Goal: Task Accomplishment & Management: Complete application form

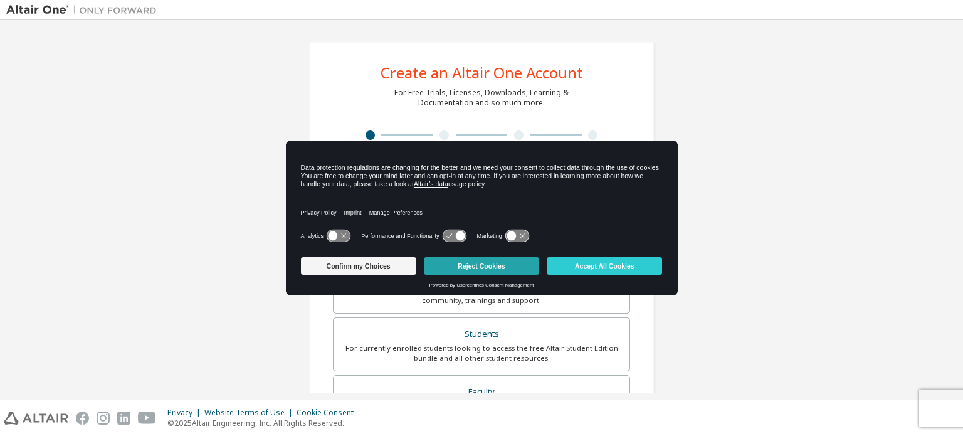
click at [504, 258] on button "Reject Cookies" at bounding box center [481, 266] width 115 height 18
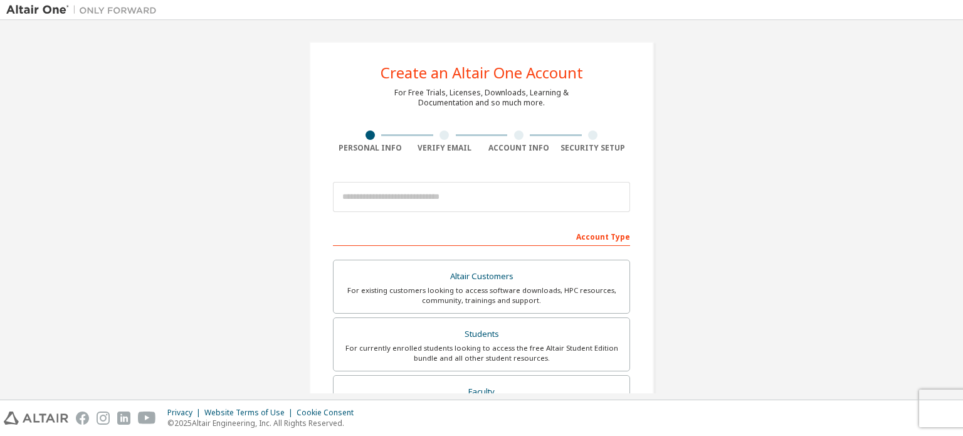
scroll to position [21, 0]
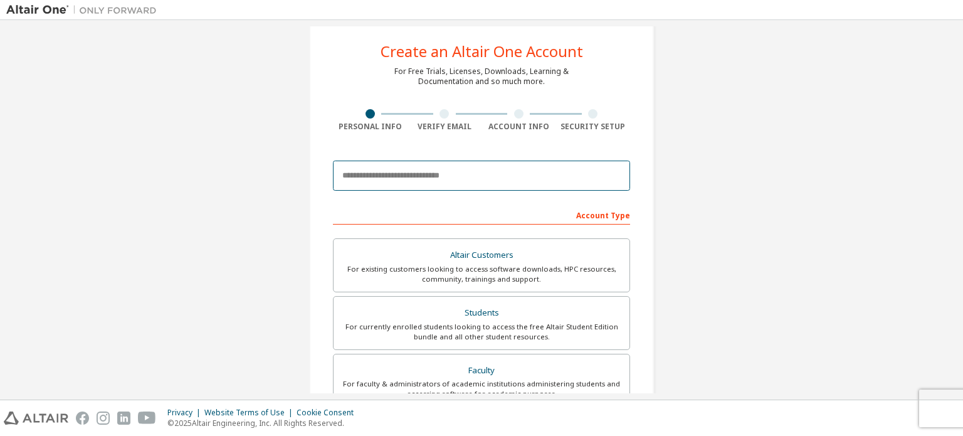
click at [434, 167] on input "email" at bounding box center [481, 175] width 297 height 30
type input "**********"
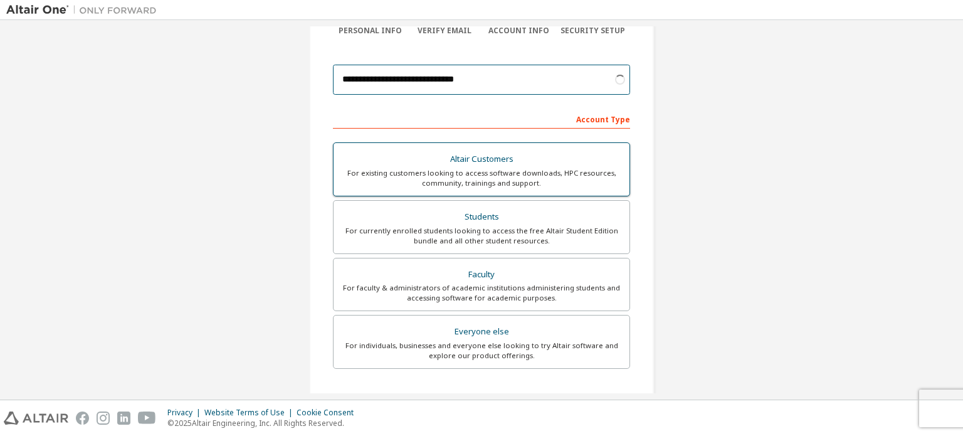
scroll to position [128, 0]
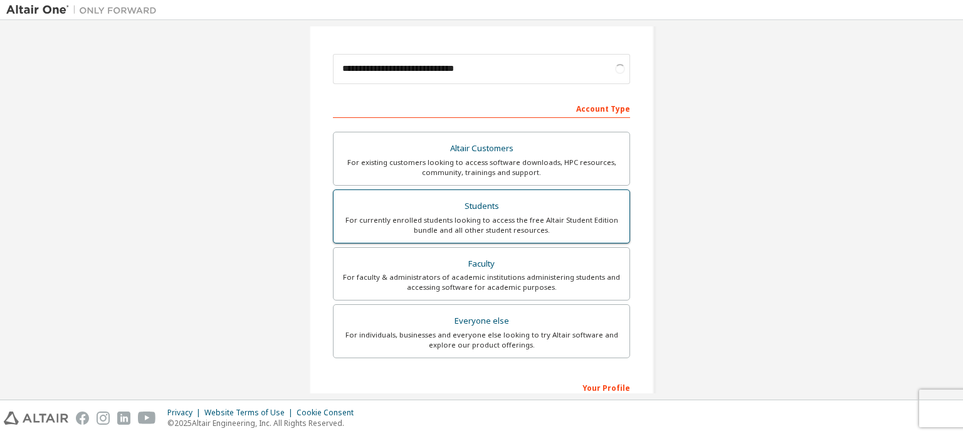
click at [459, 217] on div "For currently enrolled students looking to access the free Altair Student Editi…" at bounding box center [481, 225] width 281 height 20
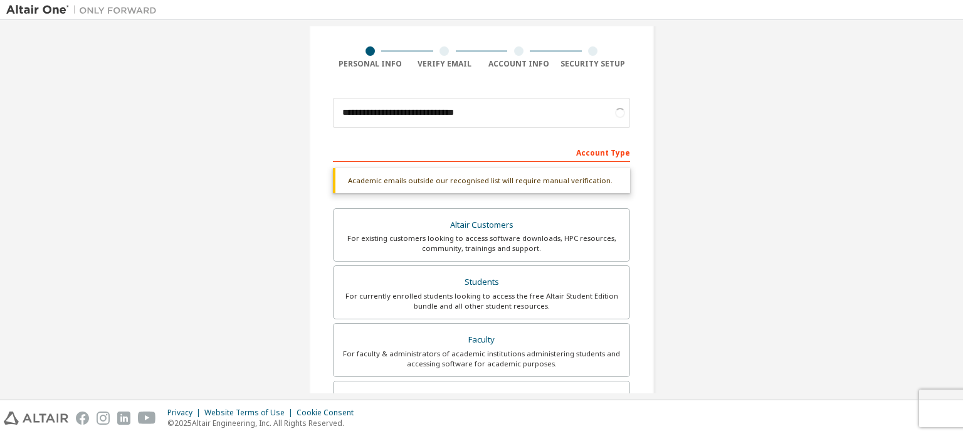
scroll to position [78, 0]
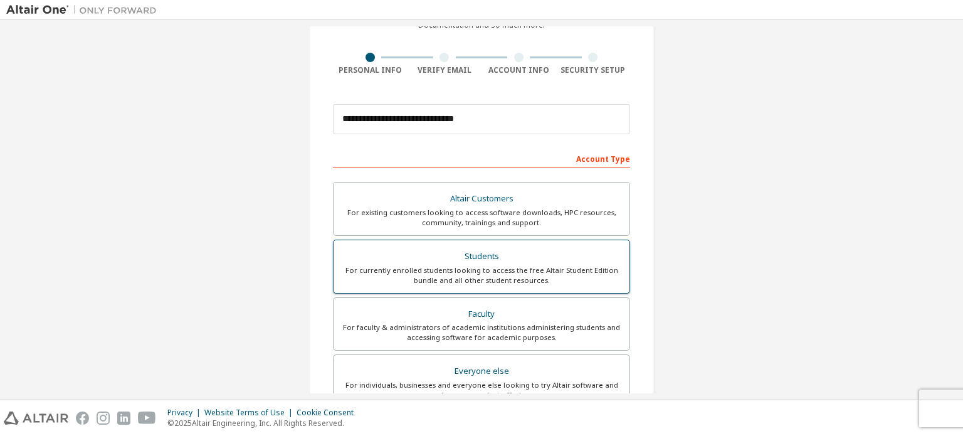
click at [534, 270] on div "For currently enrolled students looking to access the free Altair Student Editi…" at bounding box center [481, 275] width 281 height 20
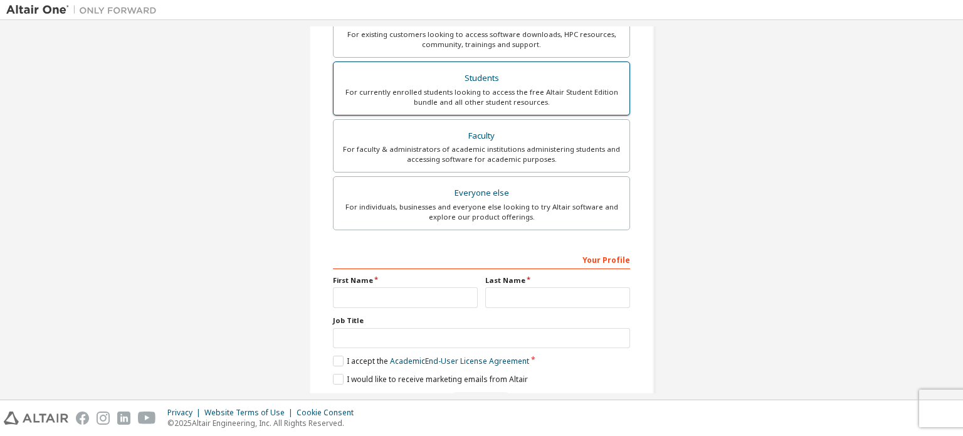
scroll to position [294, 0]
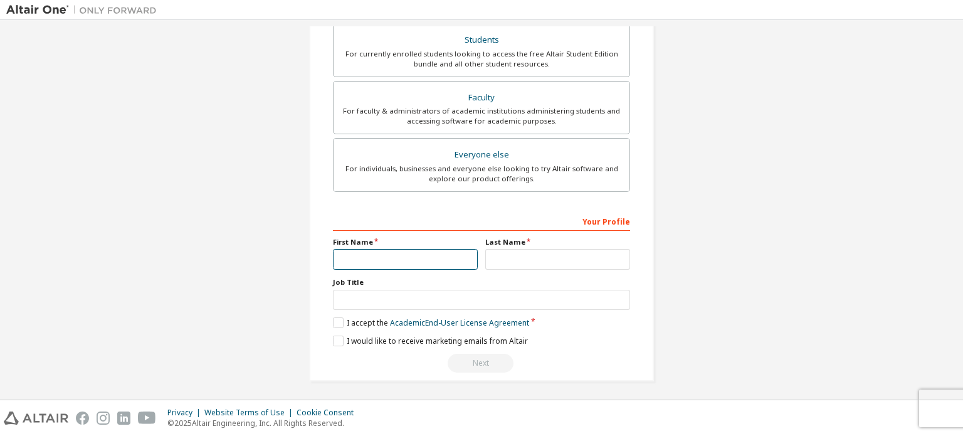
click at [437, 259] on input "text" at bounding box center [405, 259] width 145 height 21
type input "******"
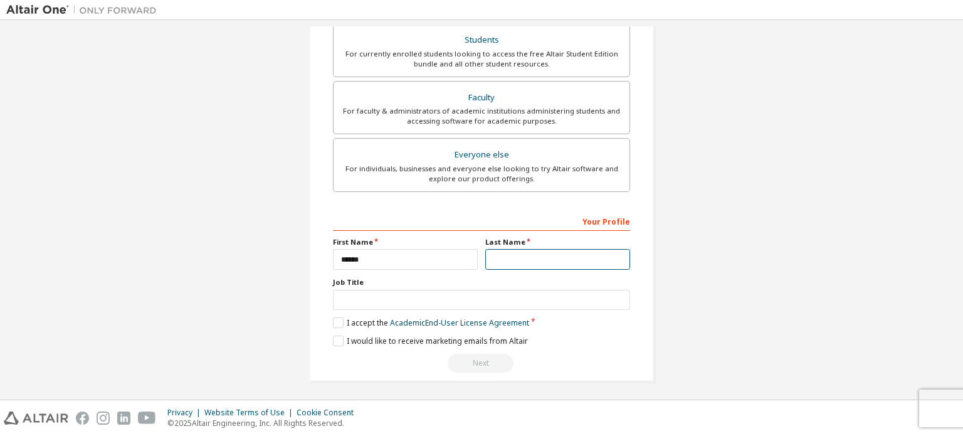
click at [491, 249] on input "text" at bounding box center [557, 259] width 145 height 21
type input "***"
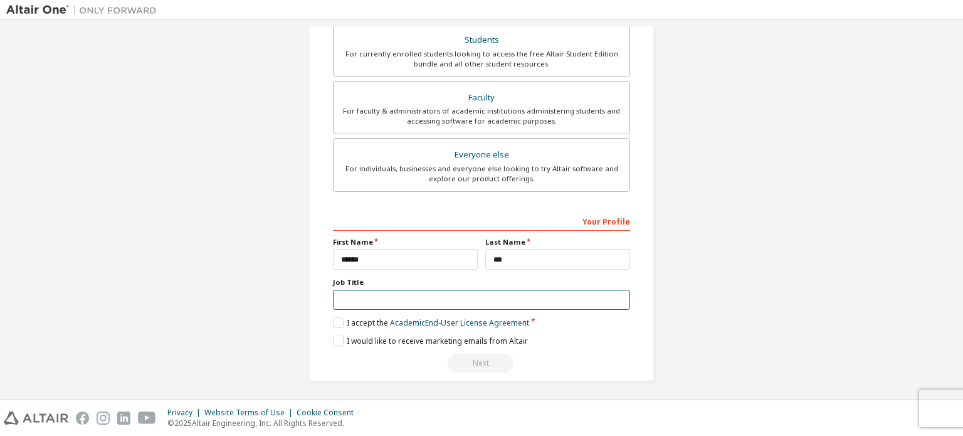
click at [442, 294] on input "text" at bounding box center [481, 300] width 297 height 21
type input "*******"
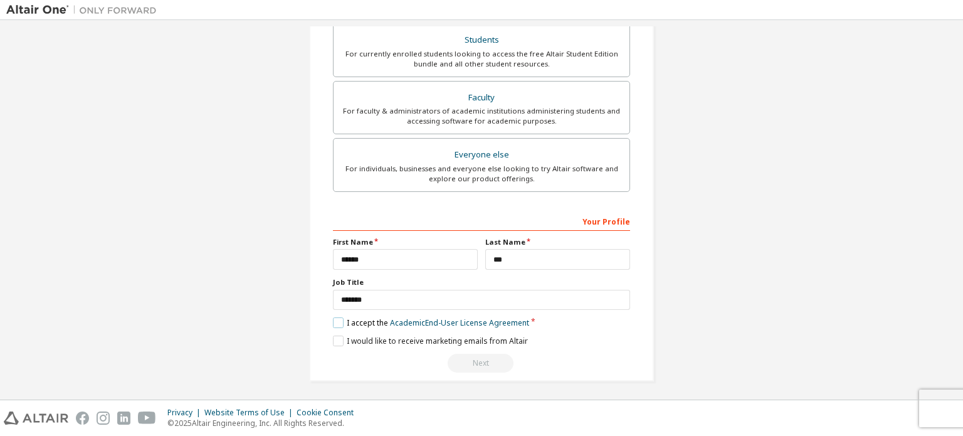
click at [335, 319] on label "I accept the Academic End-User License Agreement" at bounding box center [431, 322] width 196 height 11
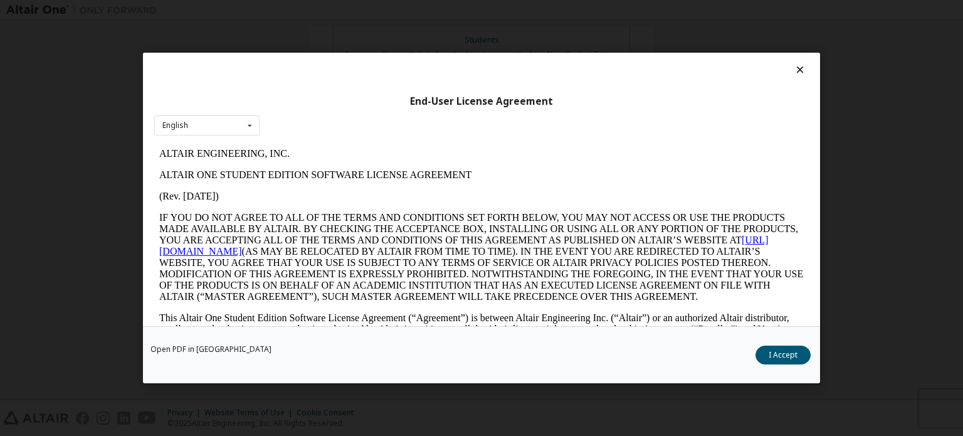
scroll to position [0, 0]
click at [782, 353] on button "I Accept" at bounding box center [782, 354] width 55 height 19
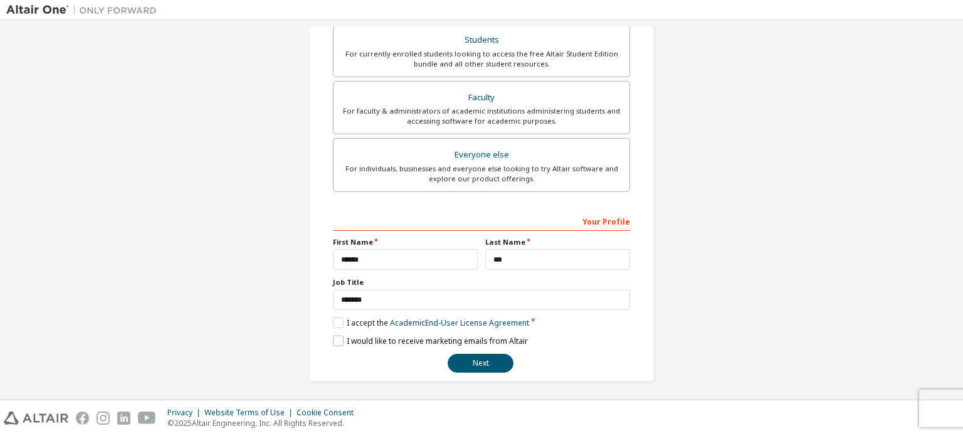
click at [338, 336] on label "I would like to receive marketing emails from Altair" at bounding box center [430, 340] width 195 height 11
click at [333, 335] on label "I would like to receive marketing emails from Altair" at bounding box center [430, 340] width 195 height 11
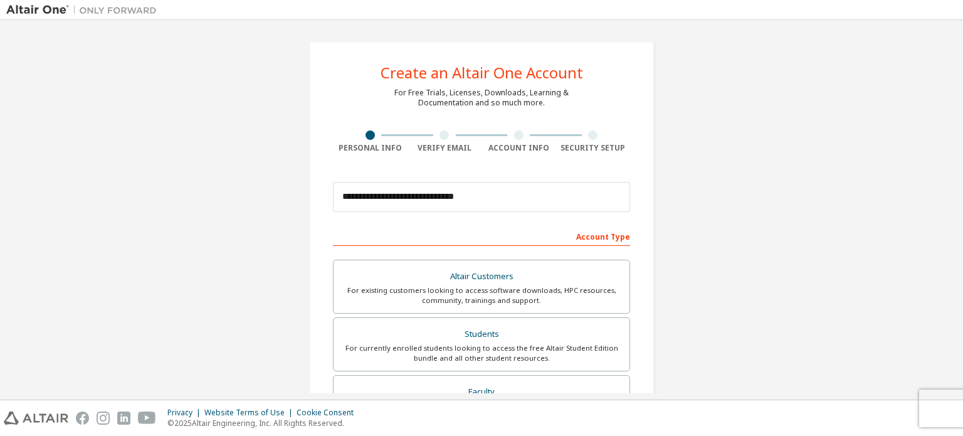
scroll to position [294, 0]
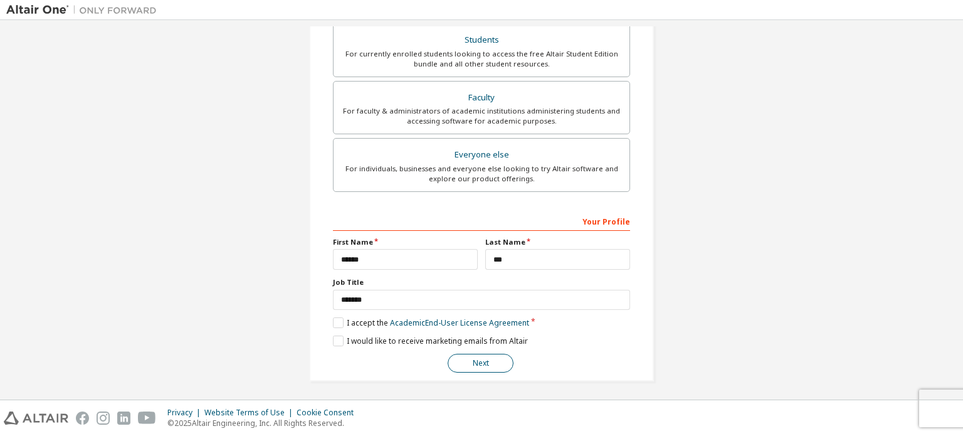
click at [471, 361] on button "Next" at bounding box center [480, 362] width 66 height 19
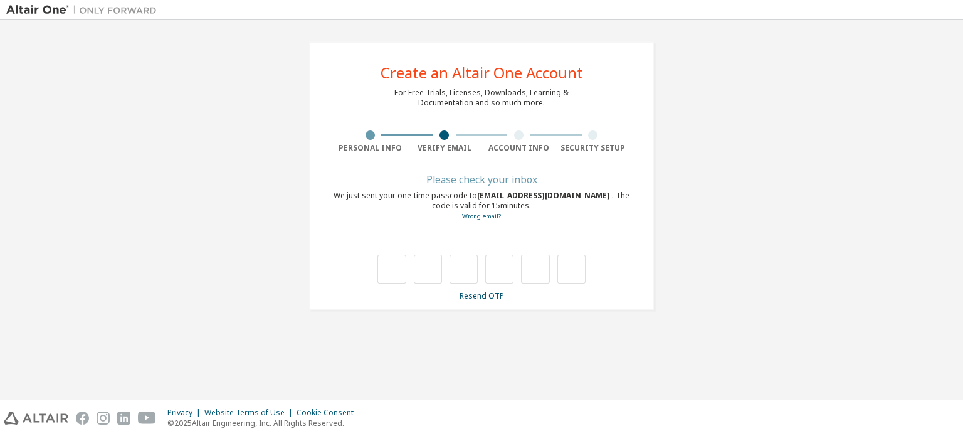
scroll to position [0, 0]
type input "*"
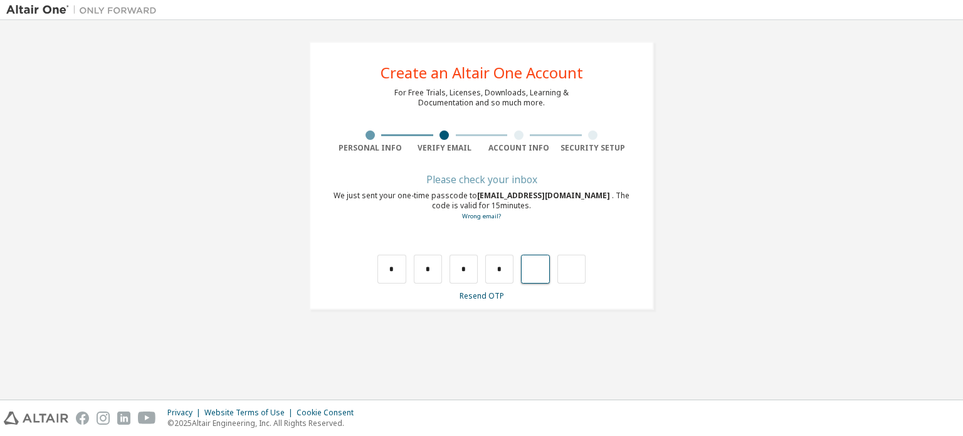
type input "*"
